Goal: Complete application form: Complete application form

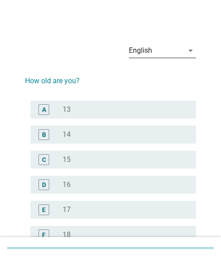
click at [188, 51] on icon "arrow_drop_down" at bounding box center [190, 50] width 11 height 11
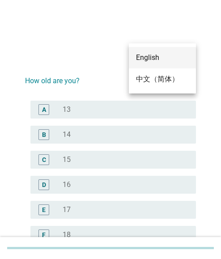
click at [152, 77] on div "中文（简体）" at bounding box center [162, 79] width 53 height 11
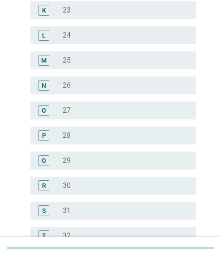
scroll to position [402, 0]
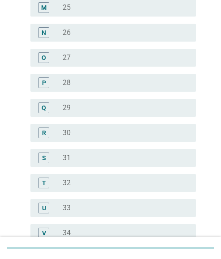
click at [80, 155] on div "radio_button_unchecked 31" at bounding box center [122, 157] width 119 height 9
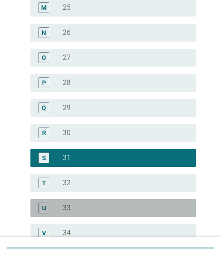
click at [76, 207] on div "radio_button_unchecked 33" at bounding box center [122, 207] width 119 height 9
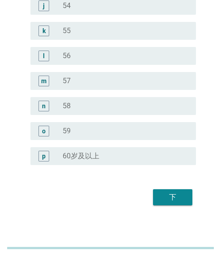
scroll to position [1135, 0]
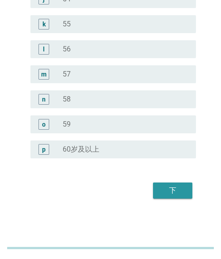
click at [172, 184] on button "下" at bounding box center [172, 190] width 39 height 16
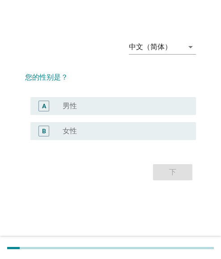
scroll to position [0, 0]
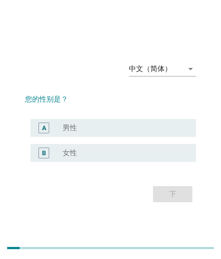
click at [103, 156] on div "radio_button_unchecked 女性" at bounding box center [122, 152] width 119 height 9
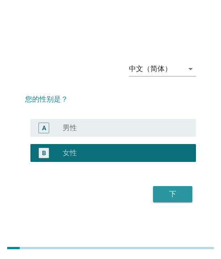
click at [165, 193] on div "下" at bounding box center [172, 193] width 25 height 11
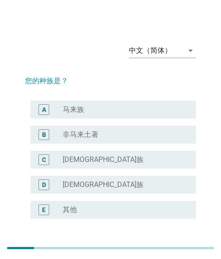
click at [81, 156] on div "radio_button_unchecked [DEMOGRAPHIC_DATA]族" at bounding box center [122, 159] width 119 height 9
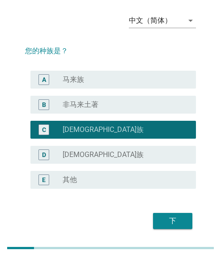
scroll to position [60, 0]
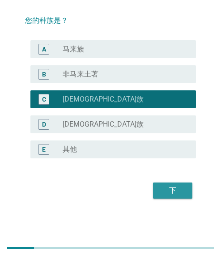
click at [166, 189] on div "下" at bounding box center [172, 190] width 25 height 11
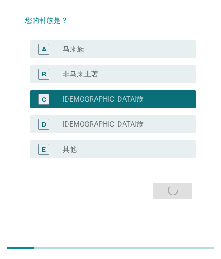
scroll to position [0, 0]
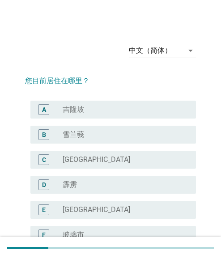
click at [113, 205] on div "radio_button_unchecked [GEOGRAPHIC_DATA]" at bounding box center [122, 209] width 119 height 9
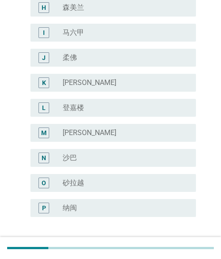
scroll to position [335, 0]
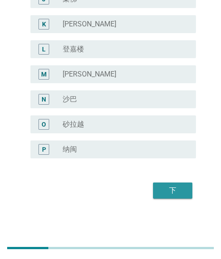
click at [176, 186] on div "下" at bounding box center [172, 190] width 25 height 11
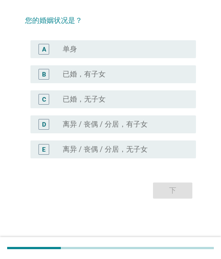
scroll to position [0, 0]
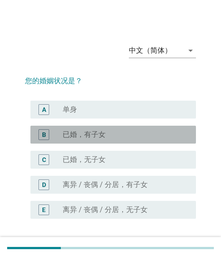
click at [67, 134] on label "已婚，有子女" at bounding box center [84, 134] width 43 height 9
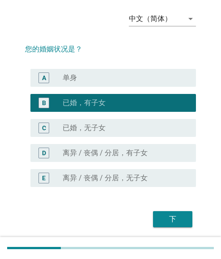
scroll to position [60, 0]
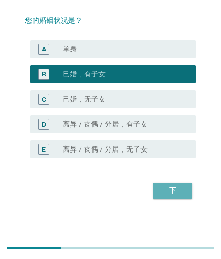
click at [163, 183] on button "下" at bounding box center [172, 190] width 39 height 16
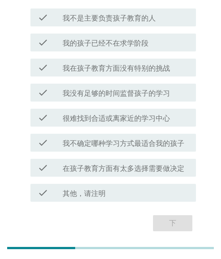
scroll to position [89, 0]
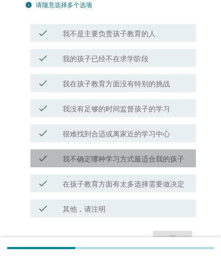
click at [111, 157] on label "我不确定哪种学习方式最适合我的孩子" at bounding box center [123, 158] width 121 height 9
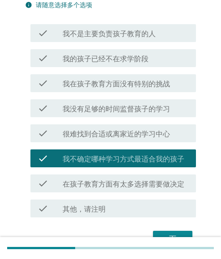
click at [113, 93] on div "check check_box_outline_blank 我在孩子教育方面没有特别的挑战" at bounding box center [110, 83] width 171 height 25
click at [119, 83] on label "我在孩子教育方面没有特别的挑战" at bounding box center [116, 83] width 107 height 9
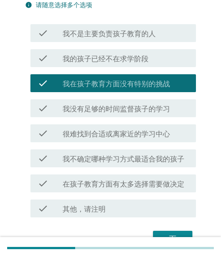
click at [125, 38] on label "我不是主要负责孩子教育的人" at bounding box center [109, 33] width 93 height 9
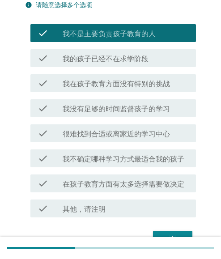
click at [108, 134] on label "很难找到合适或离家近的学习中心" at bounding box center [116, 133] width 107 height 9
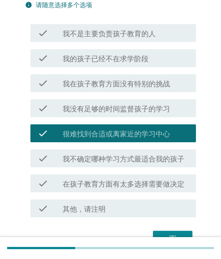
click at [108, 161] on label "我不确定哪种学习方式最适合我的孩子" at bounding box center [123, 158] width 121 height 9
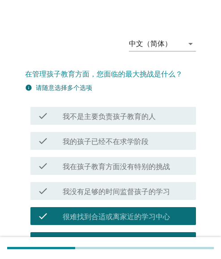
scroll to position [0, 0]
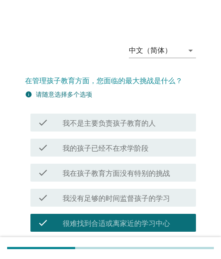
click at [113, 133] on div "check check_box 我不是主要负责孩子教育的人" at bounding box center [110, 122] width 171 height 25
click at [113, 124] on label "我不是主要负责孩子教育的人" at bounding box center [109, 123] width 93 height 9
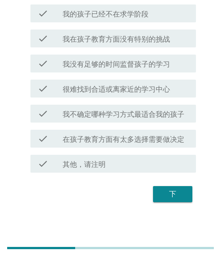
scroll to position [89, 0]
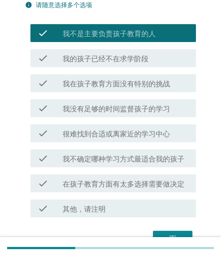
click at [123, 119] on div "check check_box_outline_blank 我没有足够的时间监督孩子的学习" at bounding box center [110, 108] width 171 height 25
click at [125, 114] on div "check check_box_outline_blank 我没有足够的时间监督孩子的学习" at bounding box center [112, 108] width 165 height 18
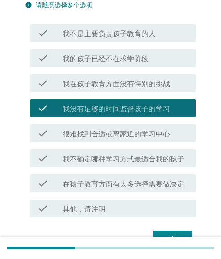
click at [127, 88] on div "check check_box 我在孩子教育方面没有特别的挑战" at bounding box center [112, 83] width 165 height 18
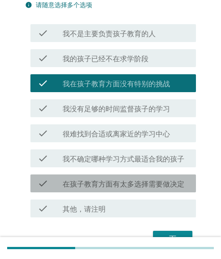
click at [112, 179] on label "在孩子教育方面有太多选择需要做决定" at bounding box center [123, 183] width 121 height 9
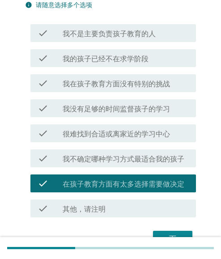
click at [122, 143] on div "check check_box 很难找到合适或离家近的学习中心" at bounding box center [110, 133] width 171 height 25
click at [129, 136] on label "很难找到合适或离家近的学习中心" at bounding box center [116, 133] width 107 height 9
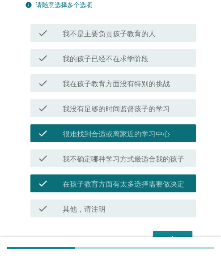
click at [129, 159] on label "我不确定哪种学习方式最适合我的孩子" at bounding box center [123, 158] width 121 height 9
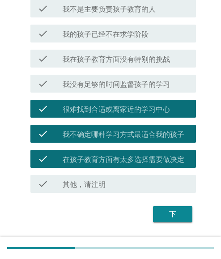
scroll to position [138, 0]
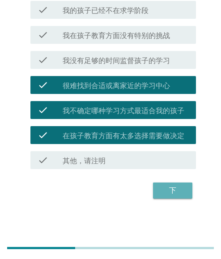
click at [164, 189] on div "下" at bounding box center [172, 190] width 25 height 11
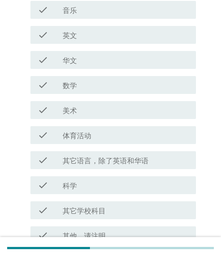
scroll to position [0, 0]
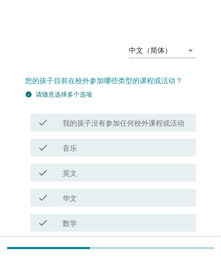
click at [65, 146] on label "音乐" at bounding box center [70, 148] width 14 height 9
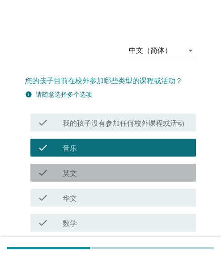
click at [68, 175] on label "英文" at bounding box center [70, 173] width 14 height 9
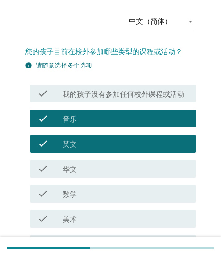
scroll to position [45, 0]
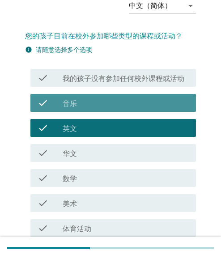
click at [79, 107] on div "check_box 音乐" at bounding box center [126, 102] width 126 height 11
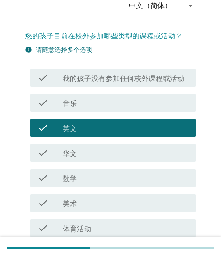
click at [71, 129] on label "英文" at bounding box center [70, 128] width 14 height 9
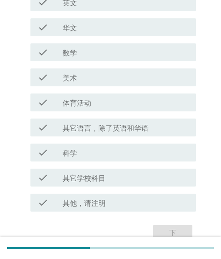
scroll to position [179, 0]
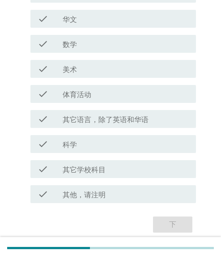
click at [77, 145] on div "check_box_outline_blank 科学" at bounding box center [126, 143] width 126 height 11
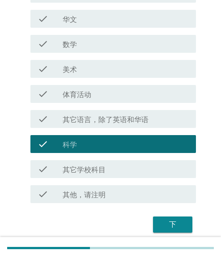
click at [83, 100] on div "check check_box_outline_blank 体育活动" at bounding box center [112, 94] width 165 height 18
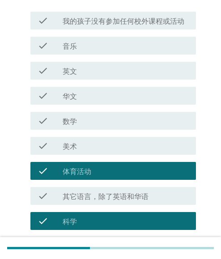
scroll to position [89, 0]
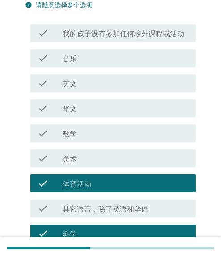
click at [84, 87] on div "check_box_outline_blank 英文" at bounding box center [126, 83] width 126 height 11
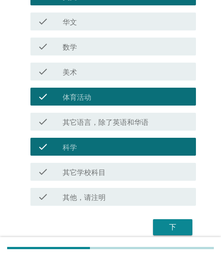
scroll to position [179, 0]
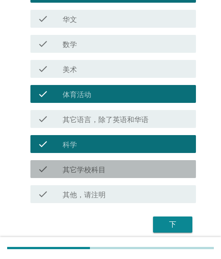
drag, startPoint x: 89, startPoint y: 175, endPoint x: 119, endPoint y: 153, distance: 36.8
drag, startPoint x: 96, startPoint y: 165, endPoint x: 87, endPoint y: 135, distance: 31.2
click at [96, 165] on label "其它学校科目" at bounding box center [84, 169] width 43 height 9
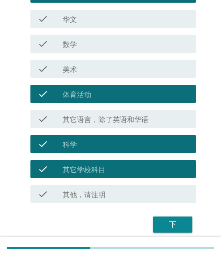
click at [80, 153] on div "check check_box_outline_blank 科学" at bounding box center [110, 143] width 171 height 25
click at [81, 171] on label "其它学校科目" at bounding box center [84, 169] width 43 height 9
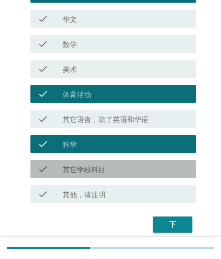
click at [73, 141] on label "科学" at bounding box center [70, 144] width 14 height 9
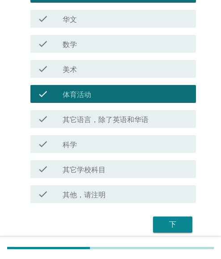
click at [75, 24] on div "check check_box_outline_blank 华文" at bounding box center [112, 19] width 165 height 18
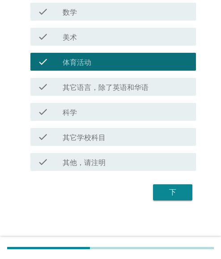
scroll to position [213, 0]
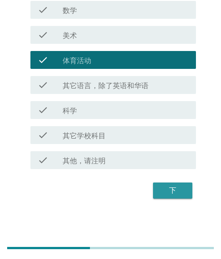
click at [179, 192] on div "下" at bounding box center [172, 190] width 25 height 11
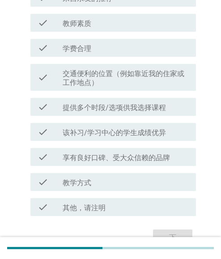
scroll to position [221, 0]
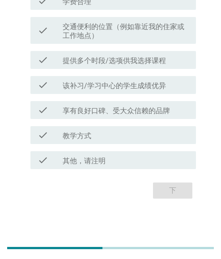
click at [72, 108] on label "享有良好口碑、受大众信赖的品牌" at bounding box center [116, 110] width 107 height 9
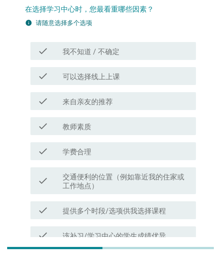
scroll to position [43, 0]
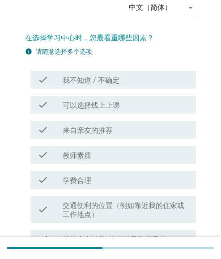
click at [84, 131] on label "来自亲友的推荐" at bounding box center [88, 130] width 50 height 9
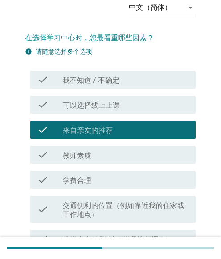
click at [71, 184] on label "学费合理" at bounding box center [77, 180] width 29 height 9
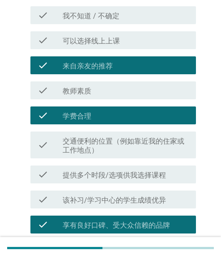
scroll to position [221, 0]
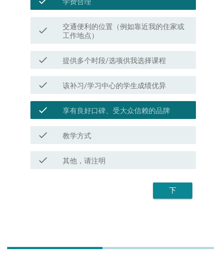
click at [101, 53] on div "check check_box_outline_blank 提供多个时段/选项供我选择课程" at bounding box center [112, 60] width 165 height 18
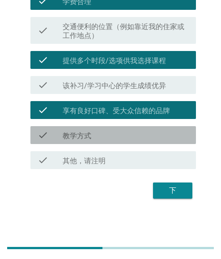
click at [84, 138] on label "教学方式" at bounding box center [77, 135] width 29 height 9
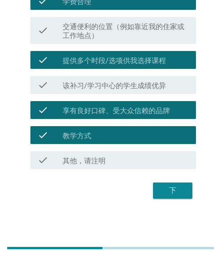
click at [173, 190] on div "下" at bounding box center [172, 190] width 25 height 11
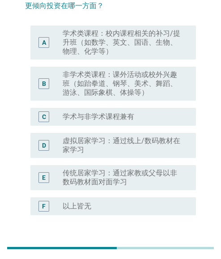
scroll to position [45, 0]
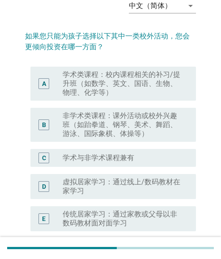
click at [113, 92] on label "学术类课程：校内课程相关的补习/提升班（如数学、英文、国语、生物、物理、化学等）" at bounding box center [122, 83] width 119 height 27
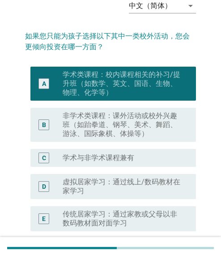
drag, startPoint x: 101, startPoint y: 169, endPoint x: 153, endPoint y: 179, distance: 53.2
click at [92, 179] on label "虚拟居家学习：通过线上/数码教材在家学习" at bounding box center [122, 186] width 119 height 18
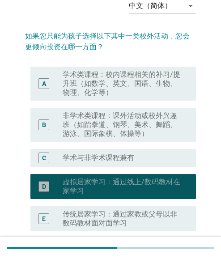
click at [146, 183] on label "虚拟居家学习：通过线上/数码教材在家学习" at bounding box center [122, 186] width 119 height 18
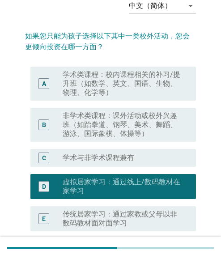
click at [92, 87] on label "学术类课程：校内课程相关的补习/提升班（如数学、英文、国语、生物、物理、化学等）" at bounding box center [122, 83] width 119 height 27
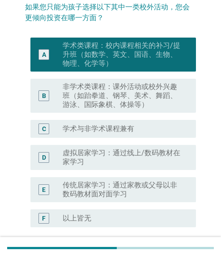
scroll to position [89, 0]
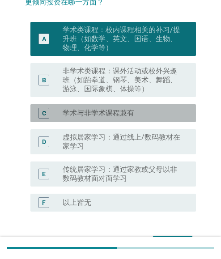
click at [113, 111] on label "学术与非学术课程兼有" at bounding box center [98, 112] width 71 height 9
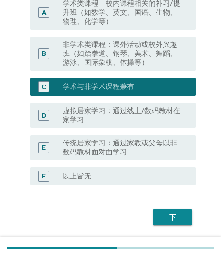
scroll to position [142, 0]
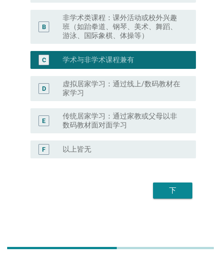
click at [172, 184] on button "下" at bounding box center [172, 190] width 39 height 16
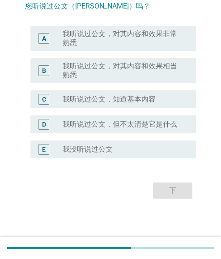
scroll to position [0, 0]
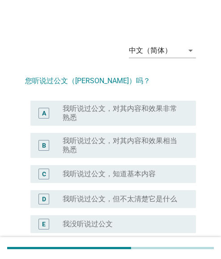
click at [181, 187] on div "D radio_button_unchecked 我听说过公文，但不太清楚它是什么" at bounding box center [110, 198] width 171 height 25
drag, startPoint x: 107, startPoint y: 125, endPoint x: 156, endPoint y: 124, distance: 49.1
click at [118, 141] on label "我听说过公文，对其内容和效果相当熟悉" at bounding box center [122, 145] width 119 height 18
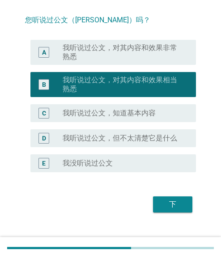
scroll to position [75, 0]
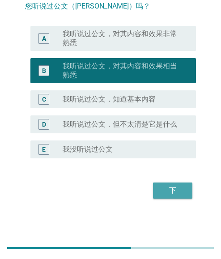
click at [178, 192] on div "下" at bounding box center [172, 190] width 25 height 11
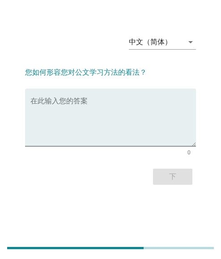
scroll to position [0, 0]
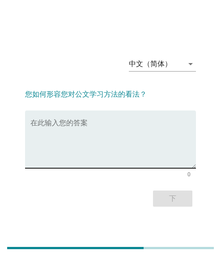
click at [85, 123] on textarea "在此输入您的答案" at bounding box center [112, 144] width 165 height 47
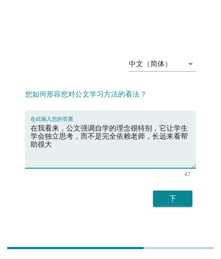
type textarea "在我看来，公文强调自学的理念很特别，它让学生学会独立思考，而不是完全依赖老师，长远来看帮助很大"
click at [95, 134] on textarea "在我看来，公文强调自学的理念很特别，它让学生学会独立思考，而不是完全依赖老师，长远来看帮助很大" at bounding box center [112, 144] width 165 height 47
click at [179, 200] on div "下" at bounding box center [172, 198] width 25 height 11
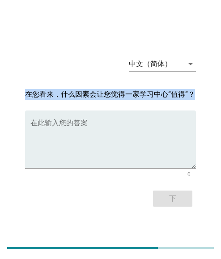
drag, startPoint x: 25, startPoint y: 92, endPoint x: 197, endPoint y: 96, distance: 172.0
click at [197, 96] on div "中文（简体） arrow_drop_down 在您看来，什么因素会让您觉得一家学习中心“值得”？ 在此输入您的答案 0 下" at bounding box center [110, 129] width 185 height 174
copy h2 "在您看来，什么因素会让您觉得一家学习中心“值得”？"
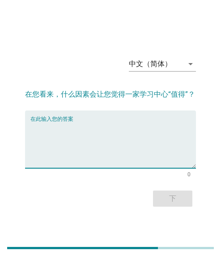
click at [121, 135] on textarea "在此输入您的答案" at bounding box center [112, 144] width 165 height 47
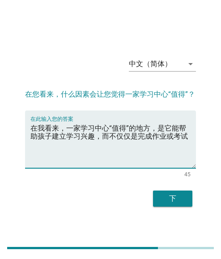
type textarea "在我看来，一家学习中心“值得”的地方，是它能帮助孩子建立学习兴趣，而不仅仅是完成作业或考试"
click at [109, 129] on textarea "在我看来，一家学习中心“值得”的地方，是它能帮助孩子建立学习兴趣，而不仅仅是完成作业或考试" at bounding box center [112, 144] width 165 height 47
click at [174, 197] on div "下" at bounding box center [172, 198] width 25 height 11
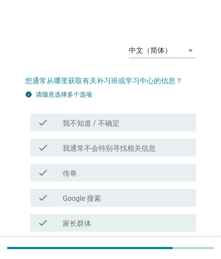
click at [117, 219] on div "check_box_outline_blank 家长群体" at bounding box center [126, 222] width 126 height 11
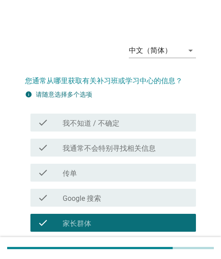
click at [95, 150] on label "我通常不会特别寻找相关信息" at bounding box center [109, 148] width 93 height 9
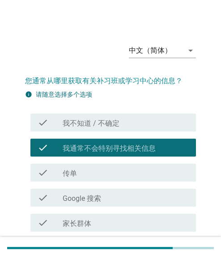
click at [80, 170] on div "check_box_outline_blank 传单" at bounding box center [126, 172] width 126 height 11
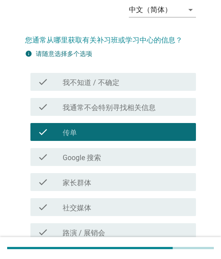
scroll to position [89, 0]
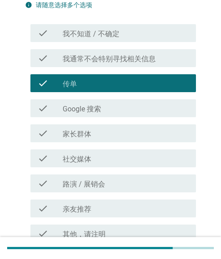
click at [77, 142] on div "check check_box_outline_blank 家长群体" at bounding box center [110, 133] width 171 height 25
click at [99, 142] on div "check check_box_outline_blank 家长群体" at bounding box center [110, 133] width 171 height 25
click at [92, 134] on div "check_box_outline_blank 家长群体" at bounding box center [126, 133] width 126 height 11
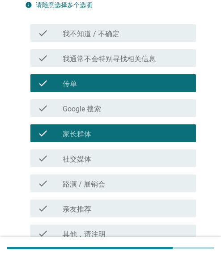
click at [83, 158] on label "社交媒体" at bounding box center [77, 158] width 29 height 9
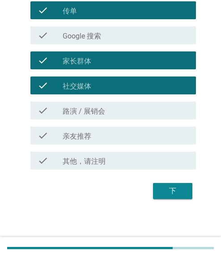
scroll to position [163, 0]
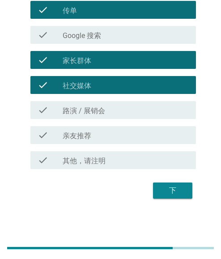
click at [63, 137] on div at bounding box center [63, 135] width 0 height 5
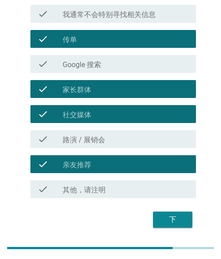
scroll to position [118, 0]
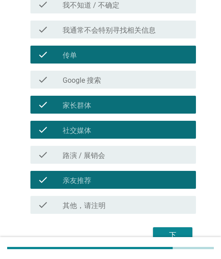
click at [72, 81] on label "Google 搜索" at bounding box center [82, 80] width 38 height 9
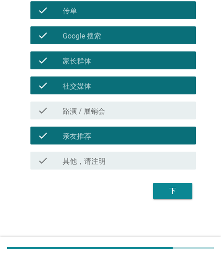
scroll to position [163, 0]
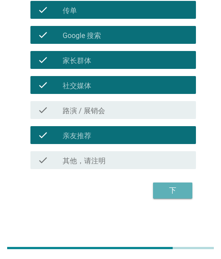
click at [175, 191] on div "下" at bounding box center [172, 190] width 25 height 11
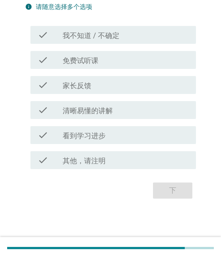
scroll to position [0, 0]
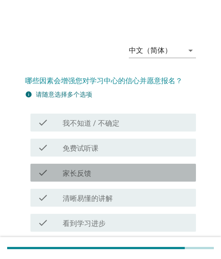
click at [67, 172] on label "家长反馈" at bounding box center [77, 173] width 29 height 9
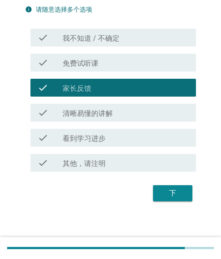
scroll to position [88, 0]
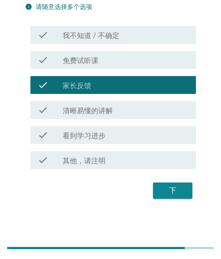
click at [79, 138] on label "看到学习进步" at bounding box center [84, 135] width 43 height 9
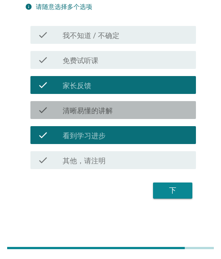
click at [81, 112] on label "清晰易懂的讲解" at bounding box center [88, 110] width 50 height 9
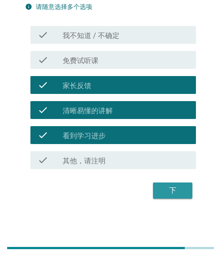
click at [171, 185] on div "下" at bounding box center [172, 190] width 25 height 11
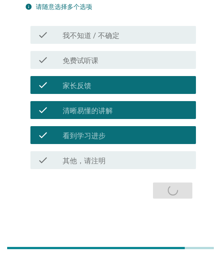
scroll to position [0, 0]
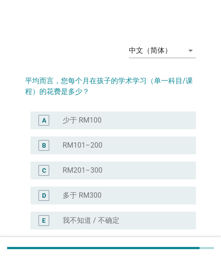
click at [90, 201] on div "D radio_button_unchecked 多于 RM300" at bounding box center [112, 195] width 165 height 18
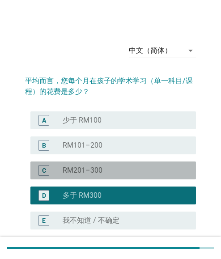
click at [101, 169] on label "RM201–300" at bounding box center [83, 170] width 40 height 9
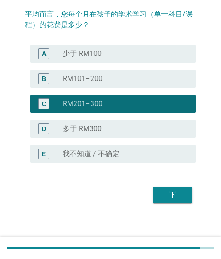
scroll to position [71, 0]
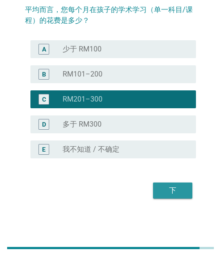
click at [178, 191] on div "下" at bounding box center [172, 190] width 25 height 11
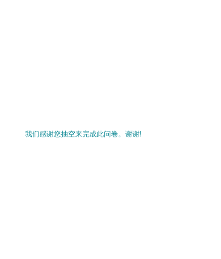
scroll to position [0, 0]
